Goal: Transaction & Acquisition: Purchase product/service

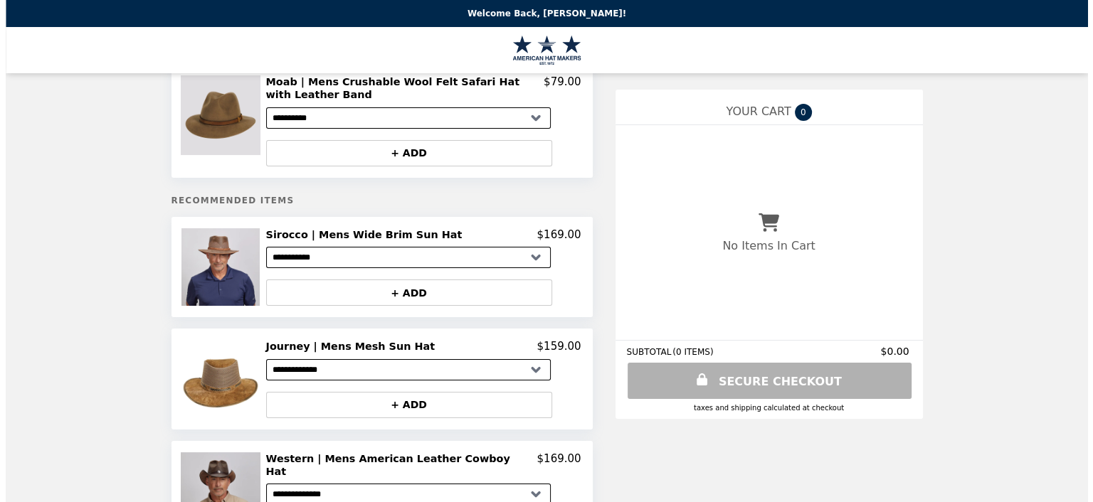
scroll to position [71, 0]
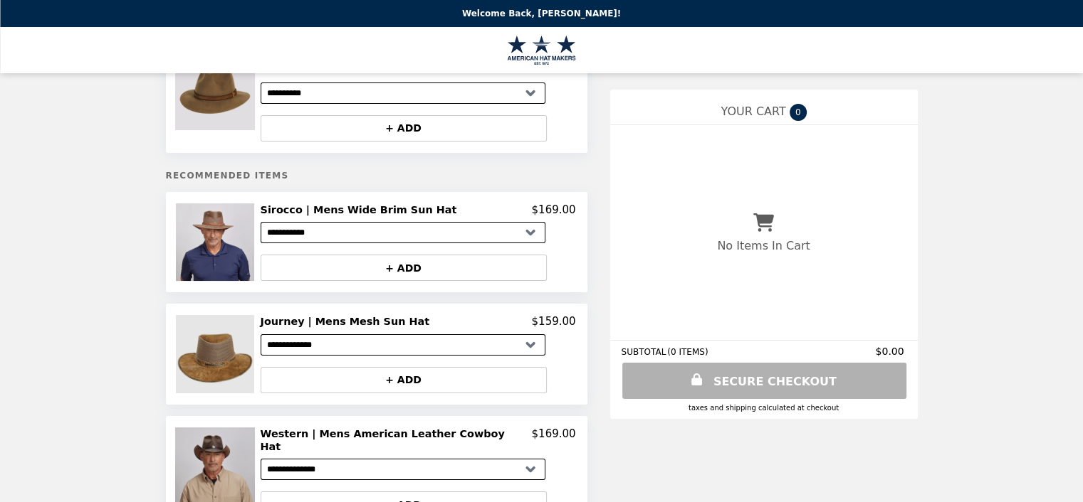
click at [176, 393] on img at bounding box center [216, 354] width 81 height 78
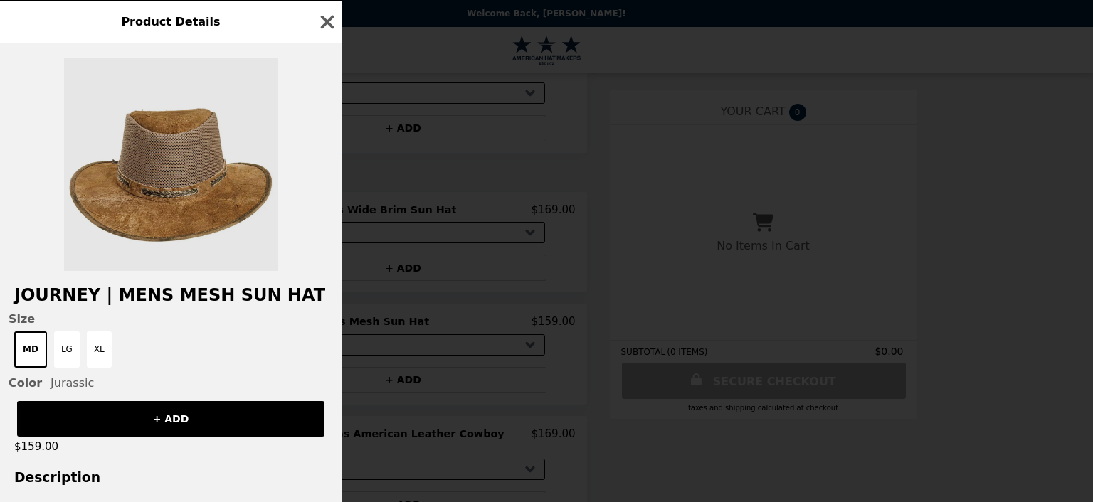
click at [262, 214] on img at bounding box center [171, 165] width 214 height 214
click at [214, 191] on img at bounding box center [171, 165] width 214 height 214
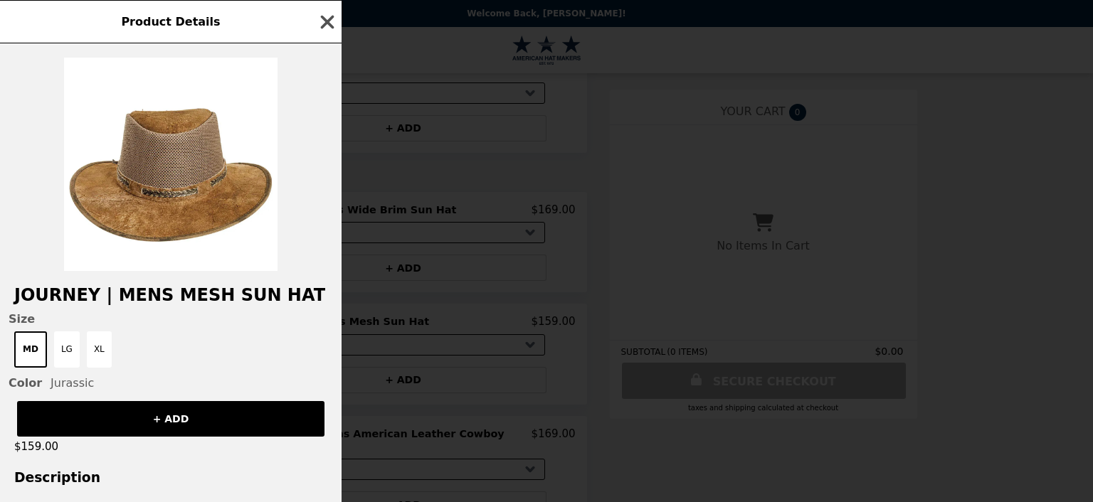
click at [338, 29] on icon "button" at bounding box center [327, 21] width 21 height 21
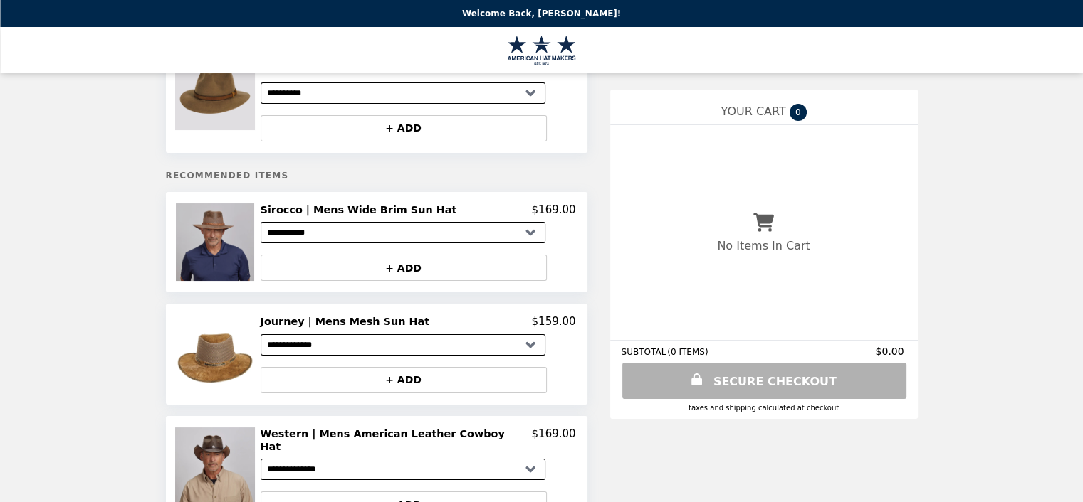
click at [176, 265] on img at bounding box center [216, 243] width 81 height 78
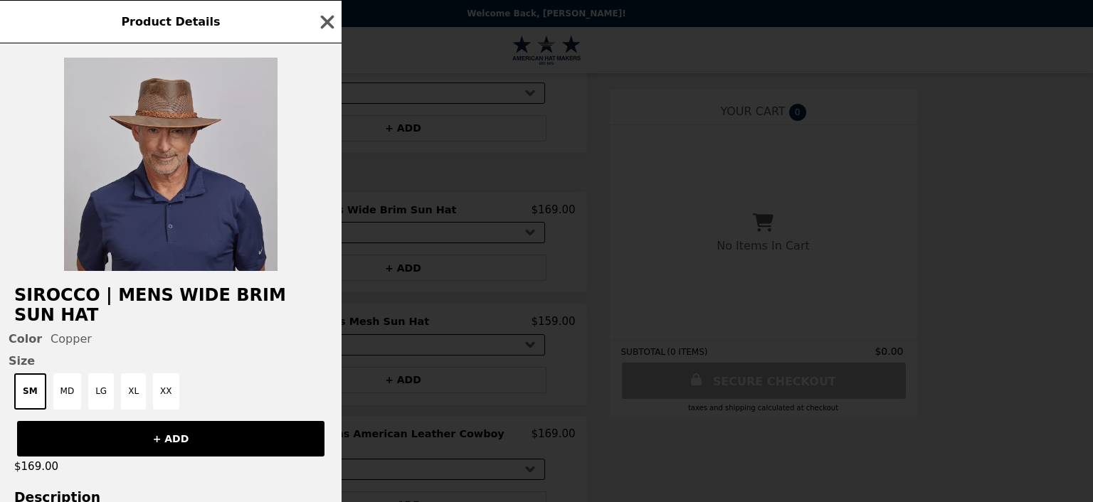
click at [219, 129] on img at bounding box center [171, 165] width 214 height 214
click at [253, 236] on img at bounding box center [171, 165] width 214 height 214
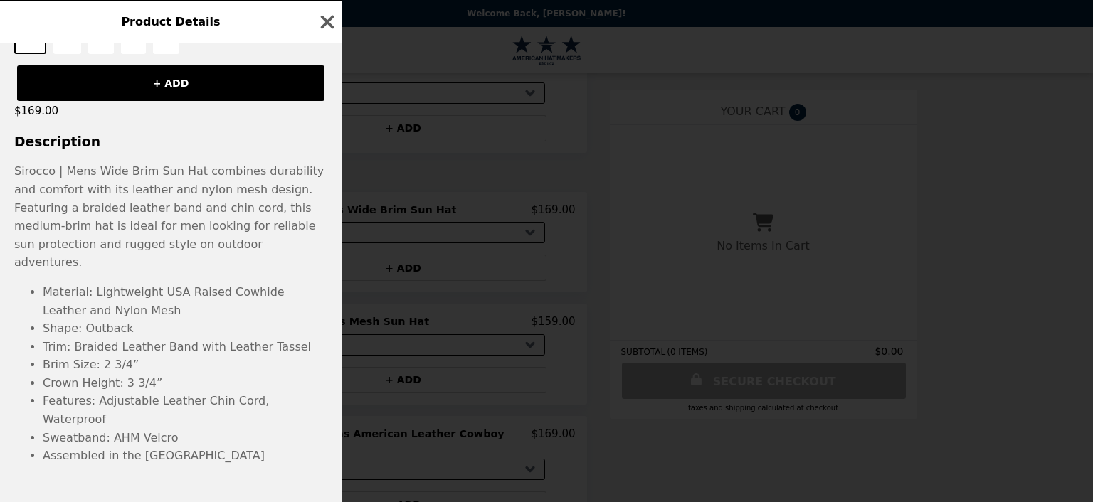
scroll to position [427, 0]
